Goal: Find specific page/section: Find specific page/section

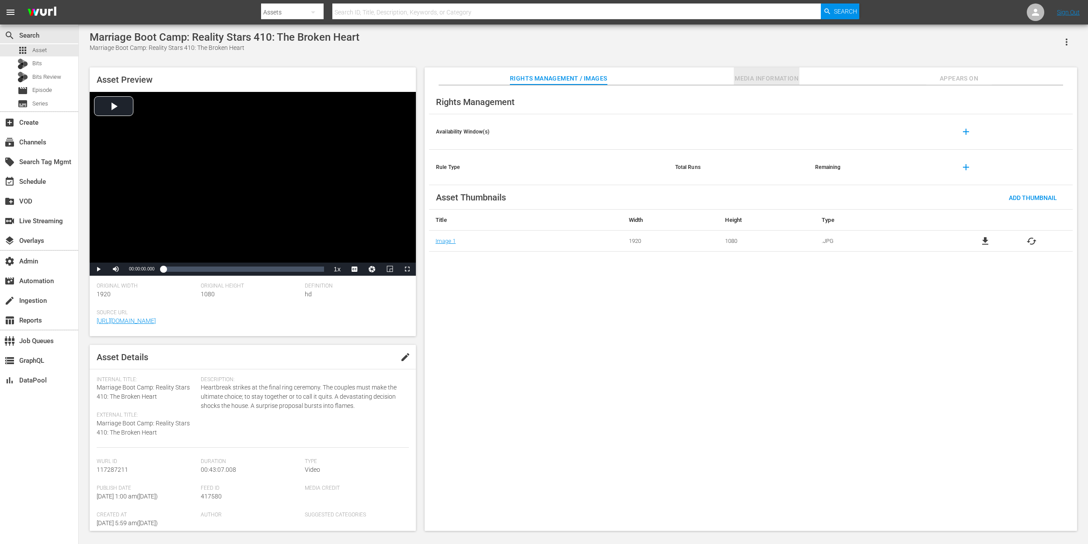
click at [762, 83] on span "Media Information" at bounding box center [767, 78] width 66 height 11
